Goal: Navigation & Orientation: Find specific page/section

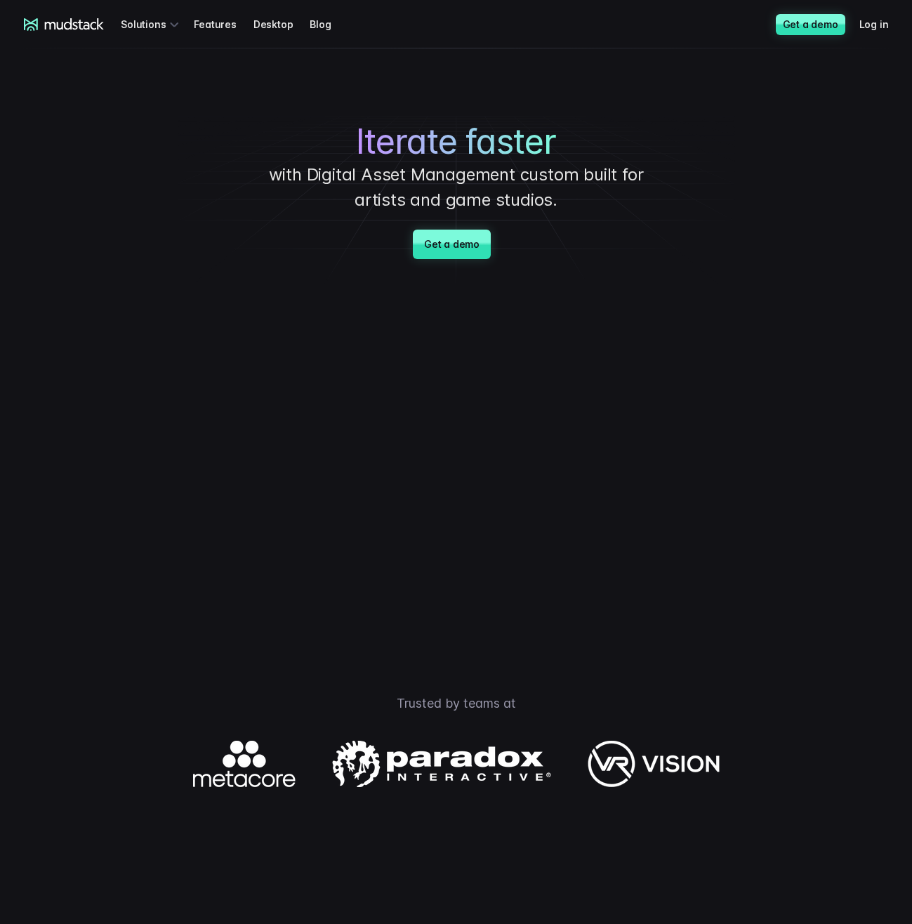
drag, startPoint x: 304, startPoint y: 307, endPoint x: 266, endPoint y: 47, distance: 262.6
click at [216, 25] on link "Features" at bounding box center [223, 24] width 59 height 26
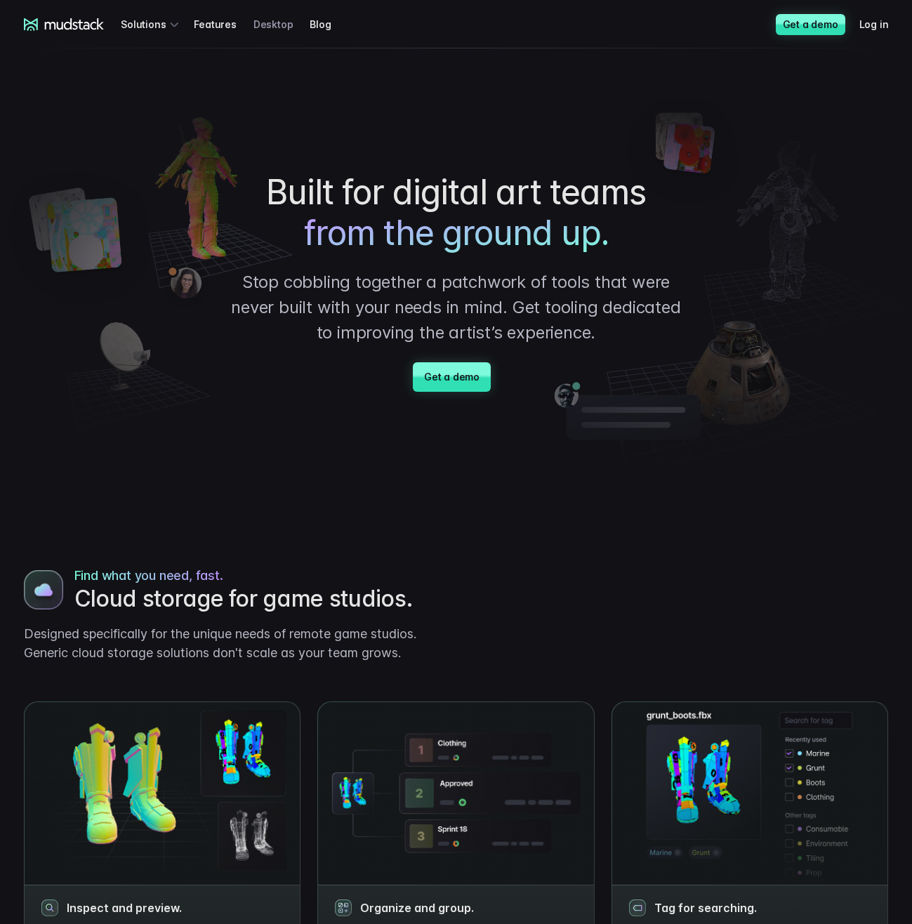
click at [280, 22] on link "Desktop" at bounding box center [282, 24] width 57 height 26
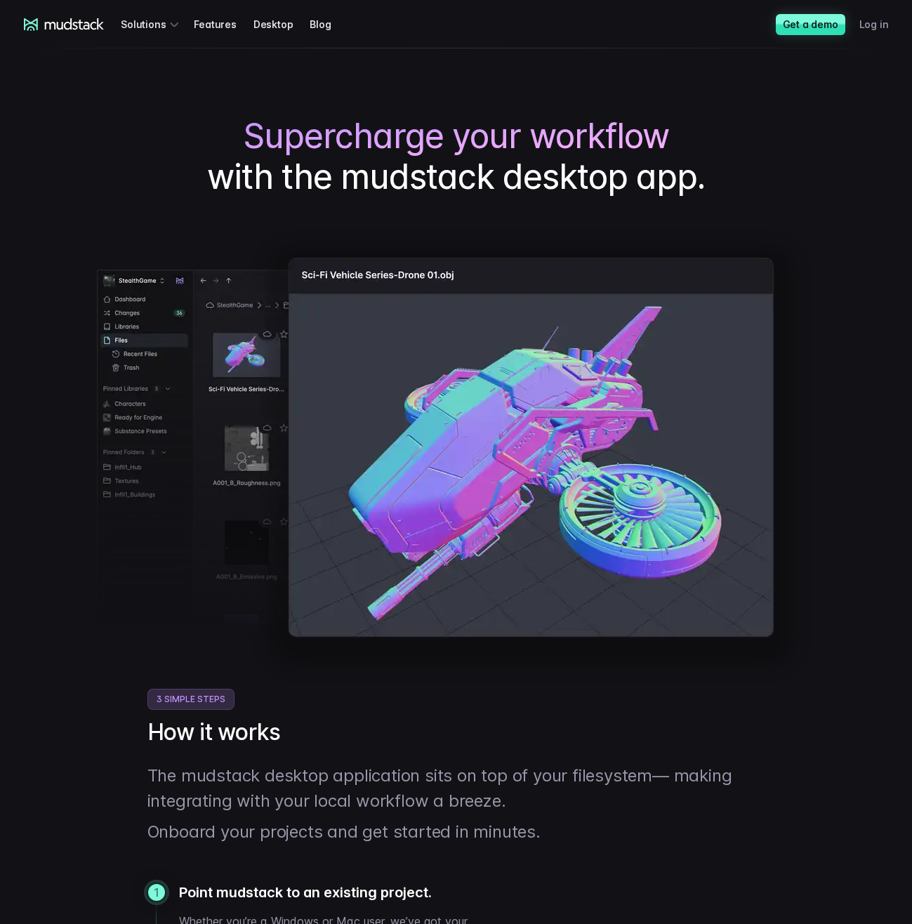
click at [868, 24] on link "Log in" at bounding box center [883, 24] width 46 height 26
